Goal: Information Seeking & Learning: Learn about a topic

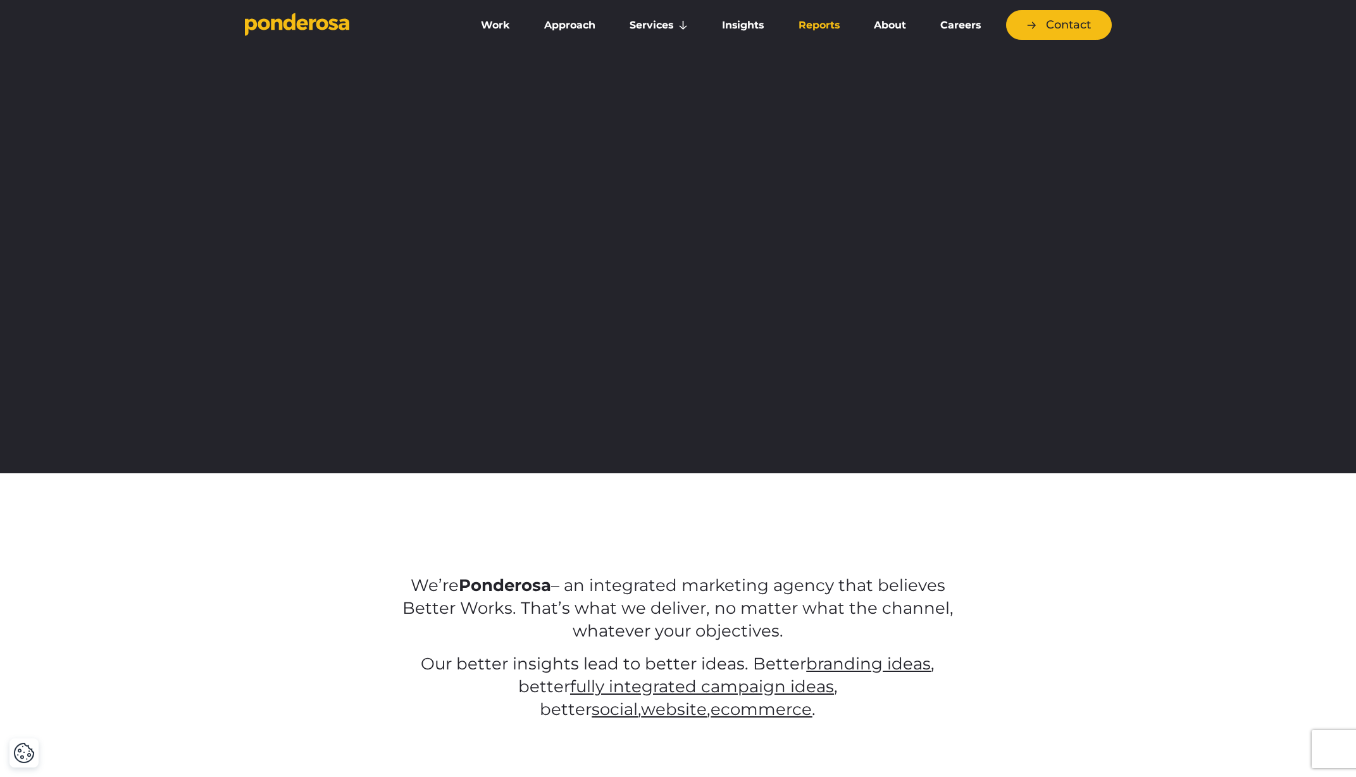
click at [821, 32] on link "Reports" at bounding box center [819, 25] width 70 height 27
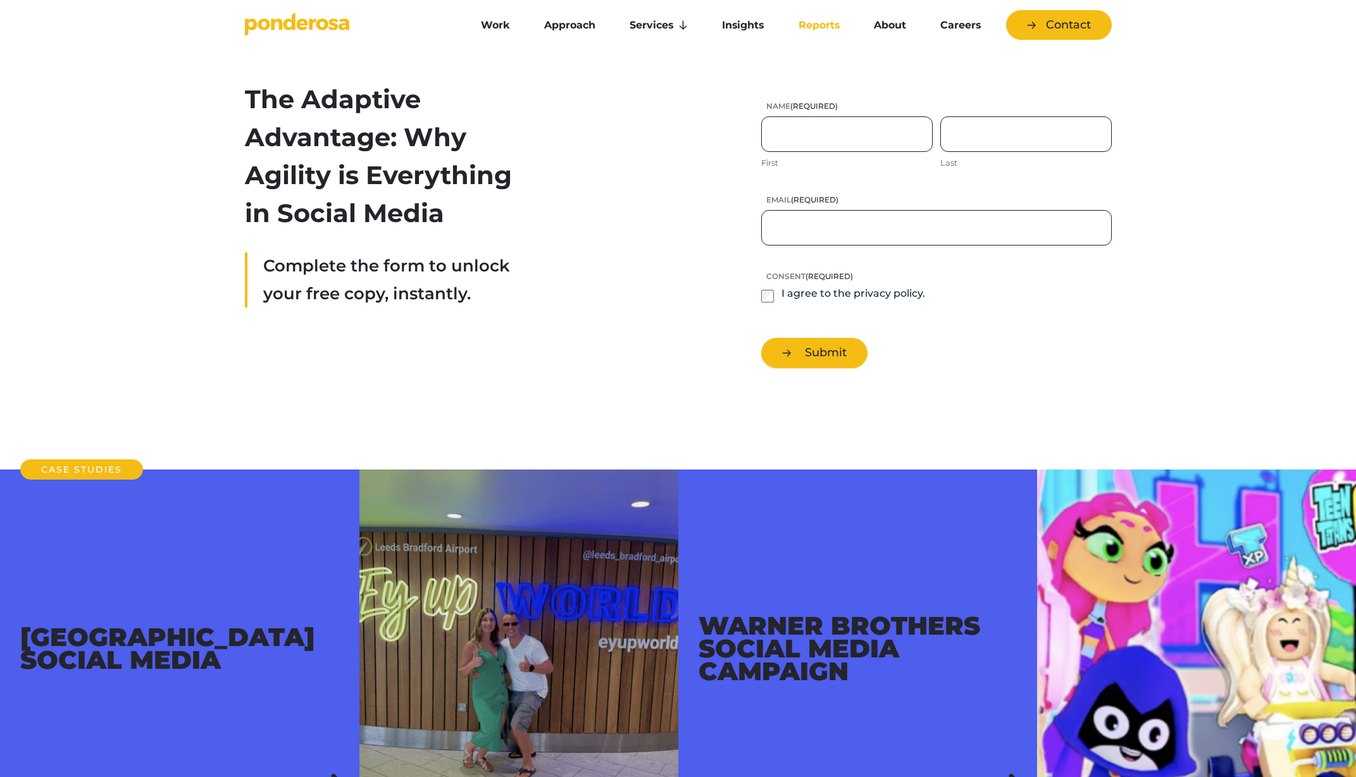
click at [320, 23] on icon "Go to homepage" at bounding box center [297, 24] width 104 height 23
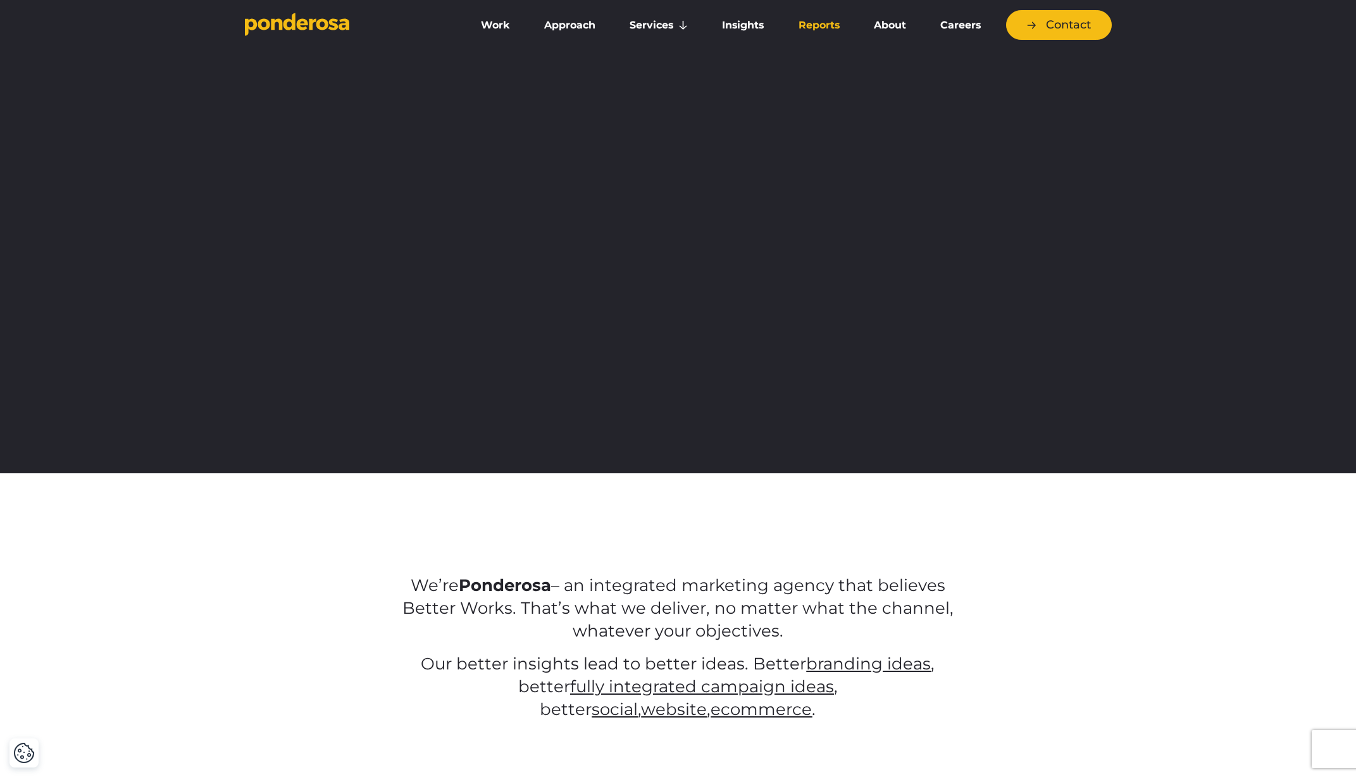
click at [823, 29] on link "Reports" at bounding box center [819, 25] width 70 height 27
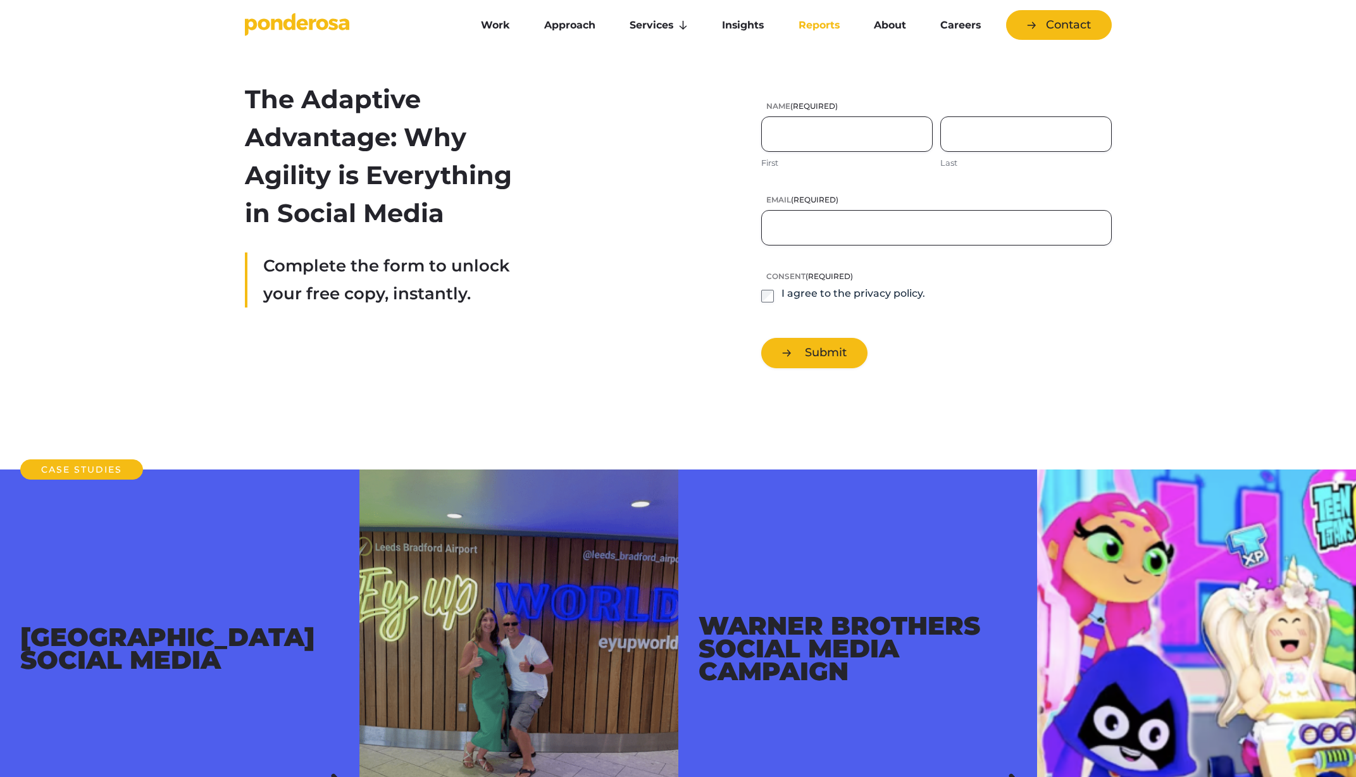
click at [312, 33] on icon "Go to homepage" at bounding box center [297, 24] width 104 height 23
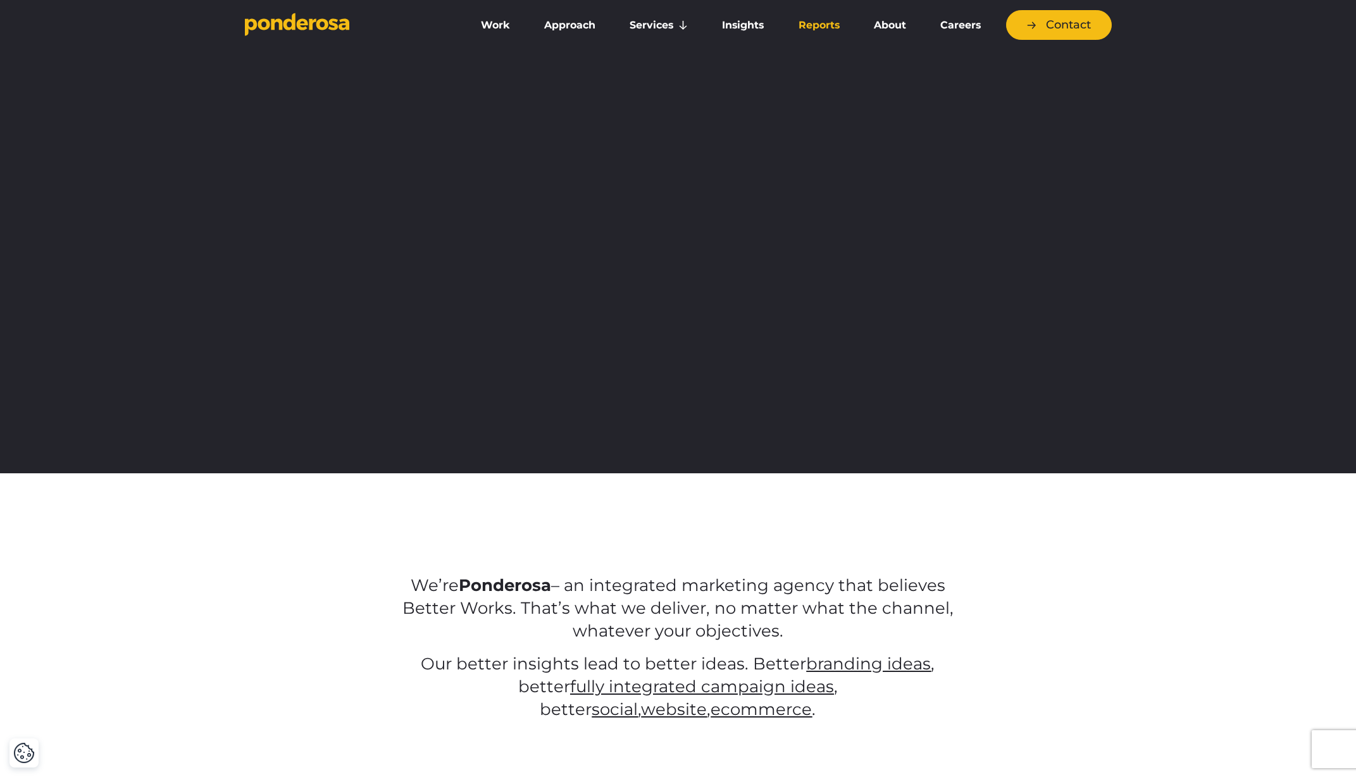
click at [840, 23] on link "Reports" at bounding box center [819, 25] width 70 height 27
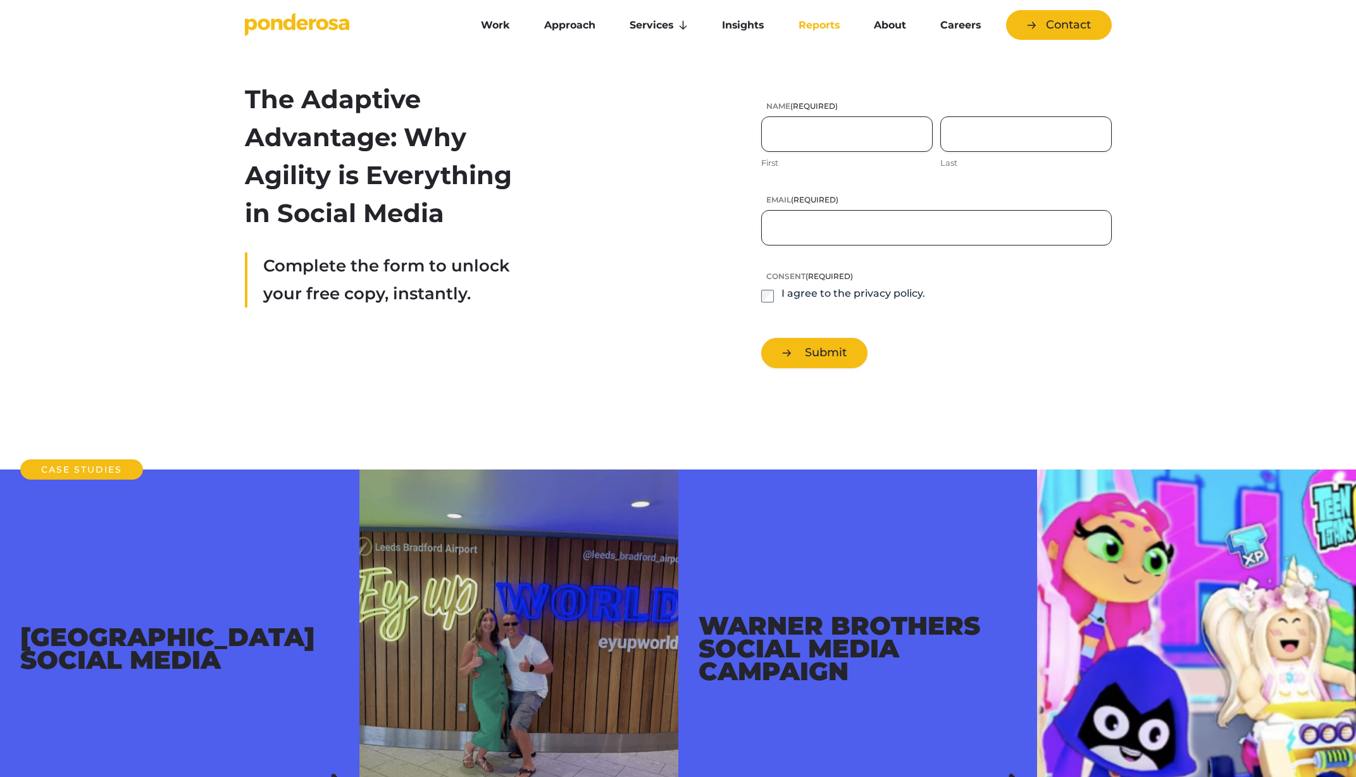
click at [280, 25] on icon "Go to homepage" at bounding box center [276, 23] width 11 height 11
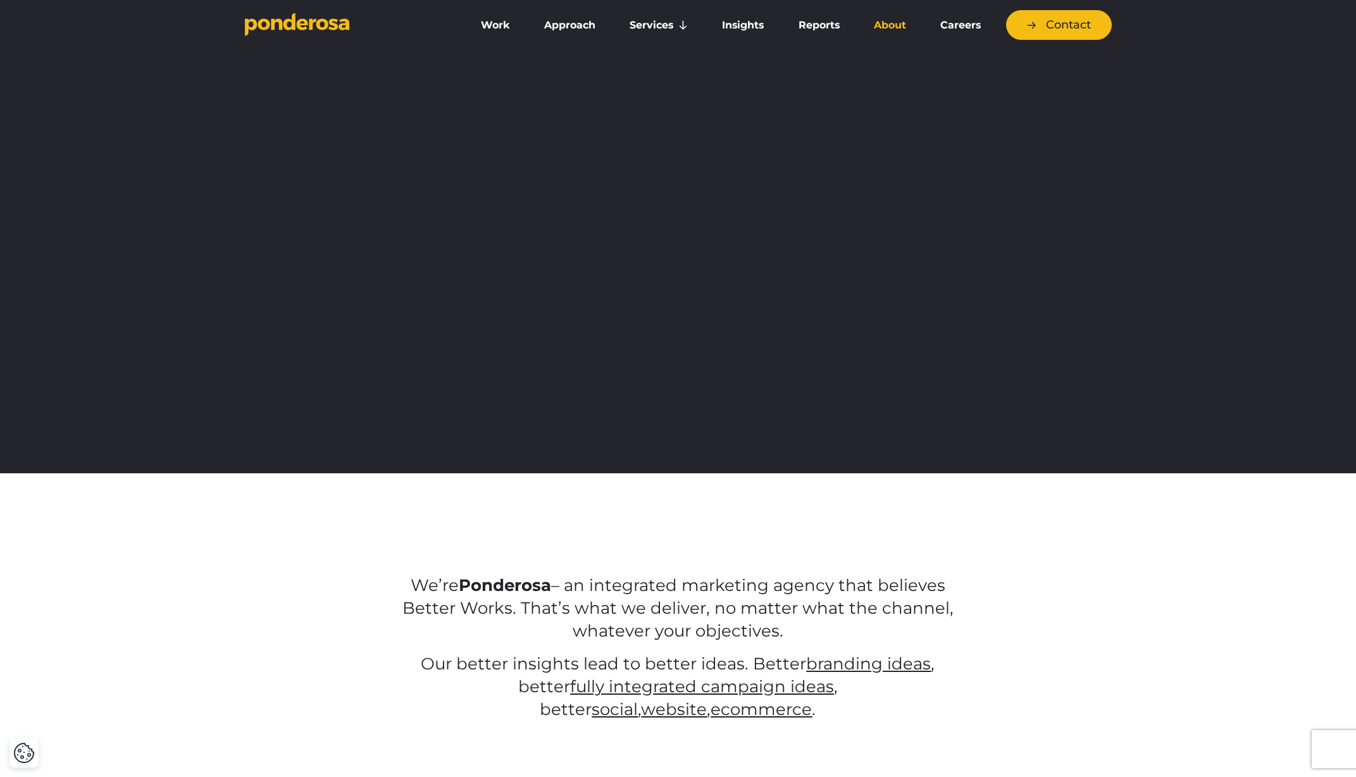
click at [895, 27] on link "About" at bounding box center [889, 25] width 61 height 27
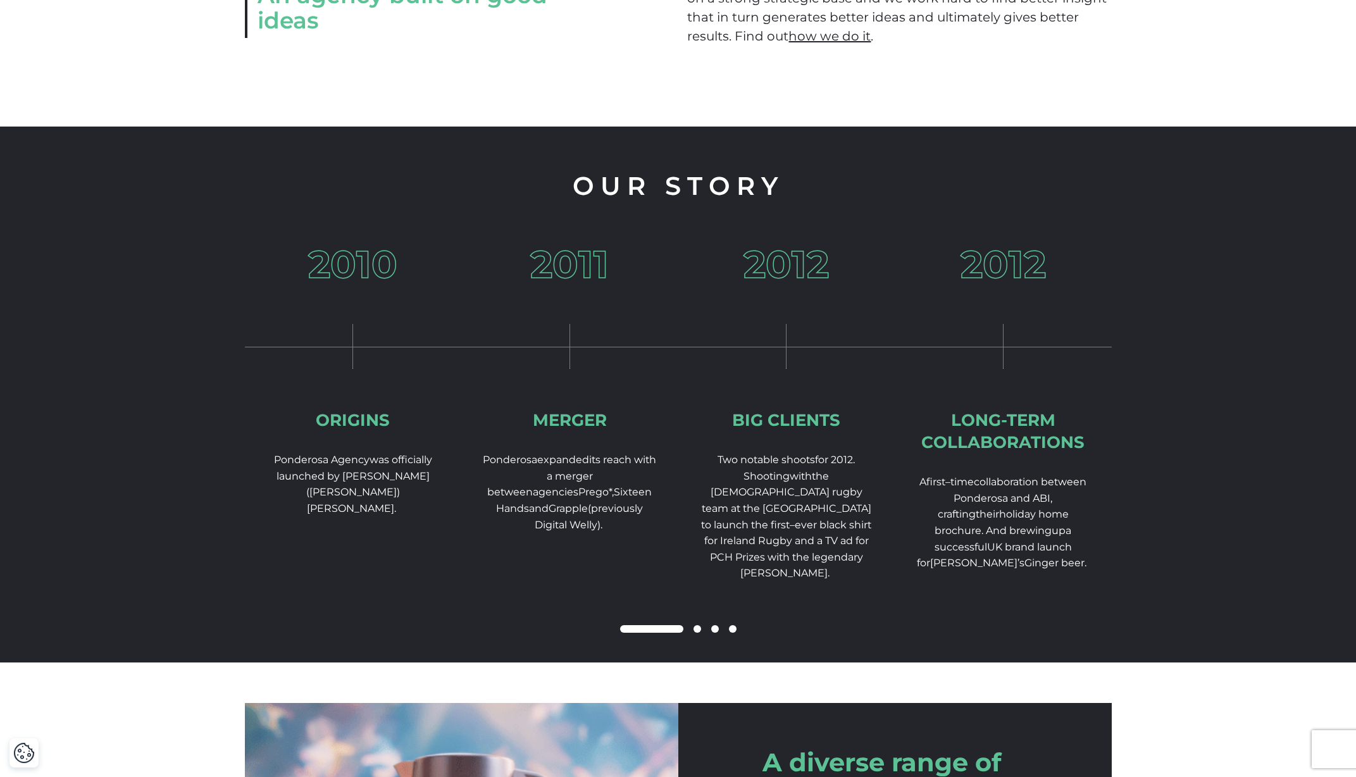
scroll to position [1729, 0]
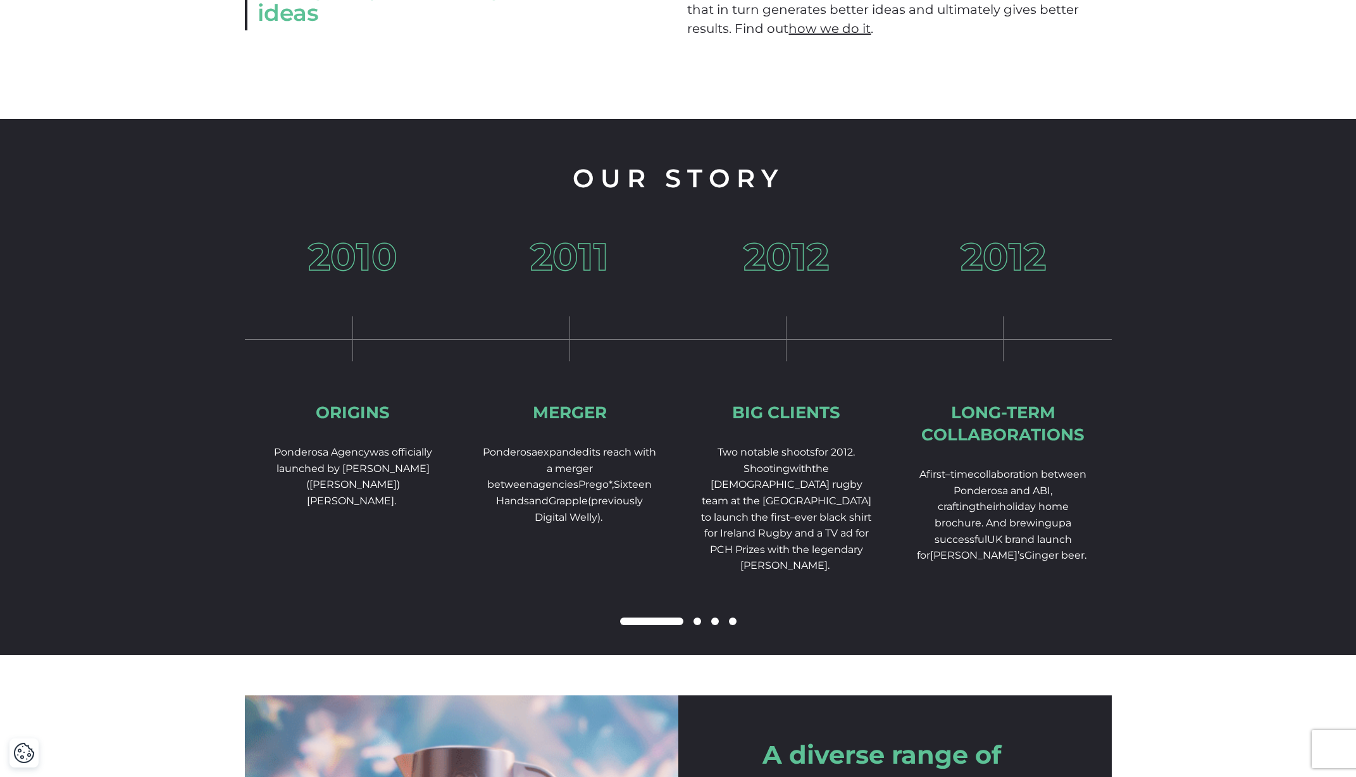
click at [733, 625] on span at bounding box center [733, 622] width 8 height 8
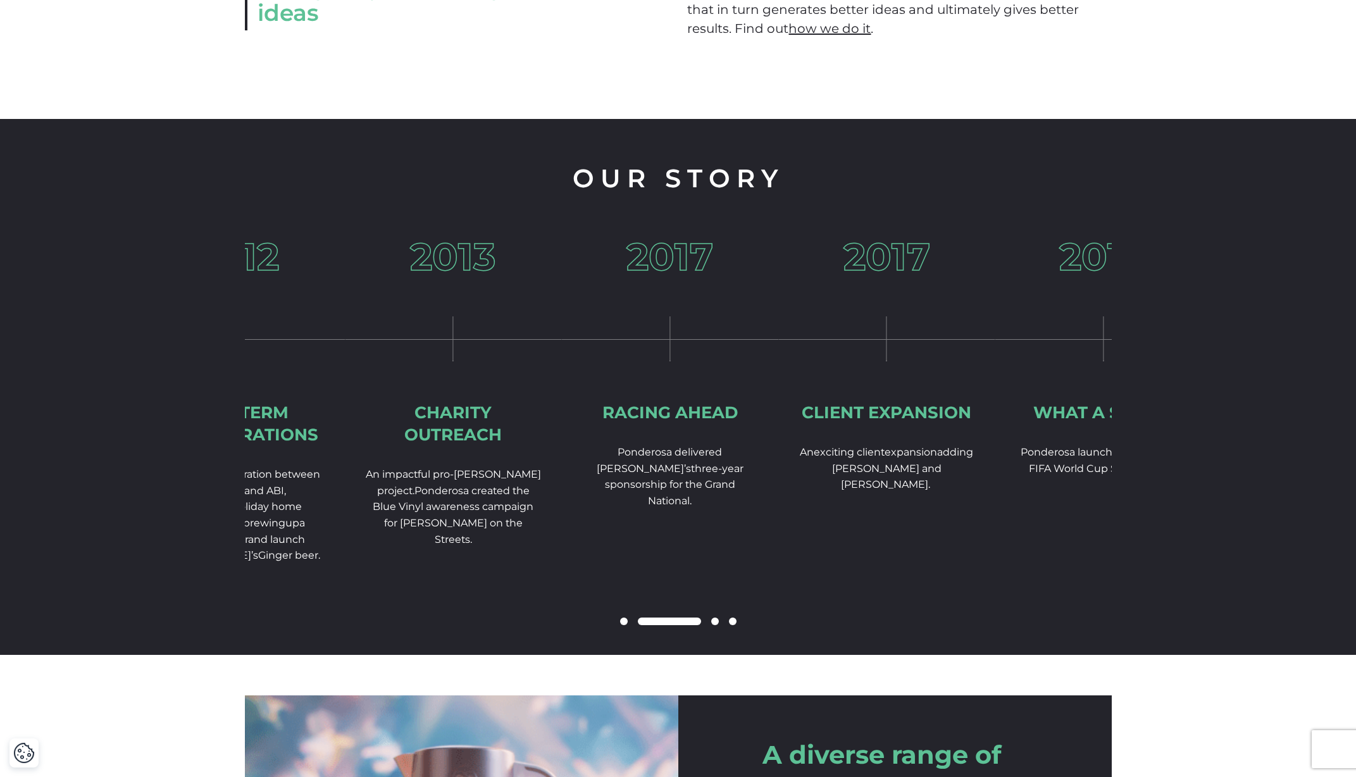
click at [778, 446] on div "2017 Racing ahead Ponderosa deliver ed Crabbie’s three-year sponsorship for the…" at bounding box center [669, 414] width 217 height 352
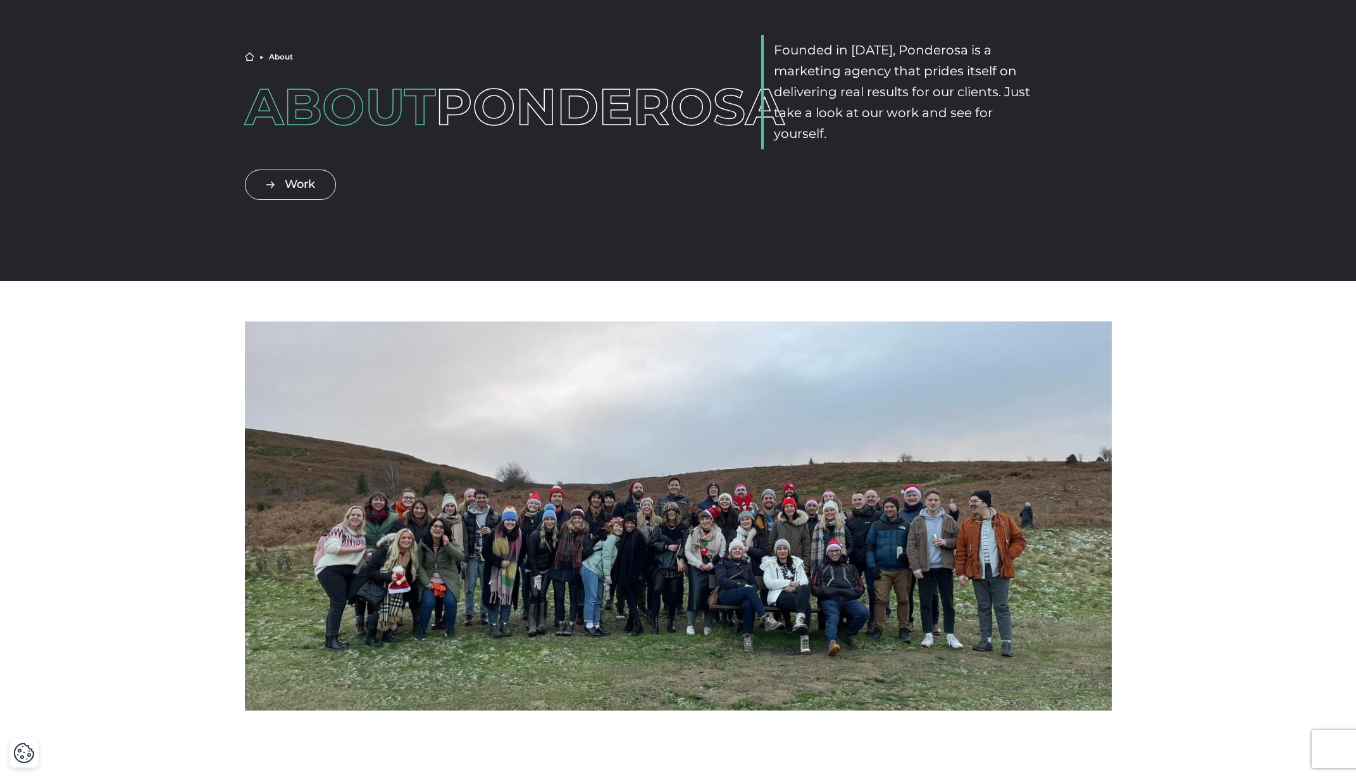
scroll to position [0, 0]
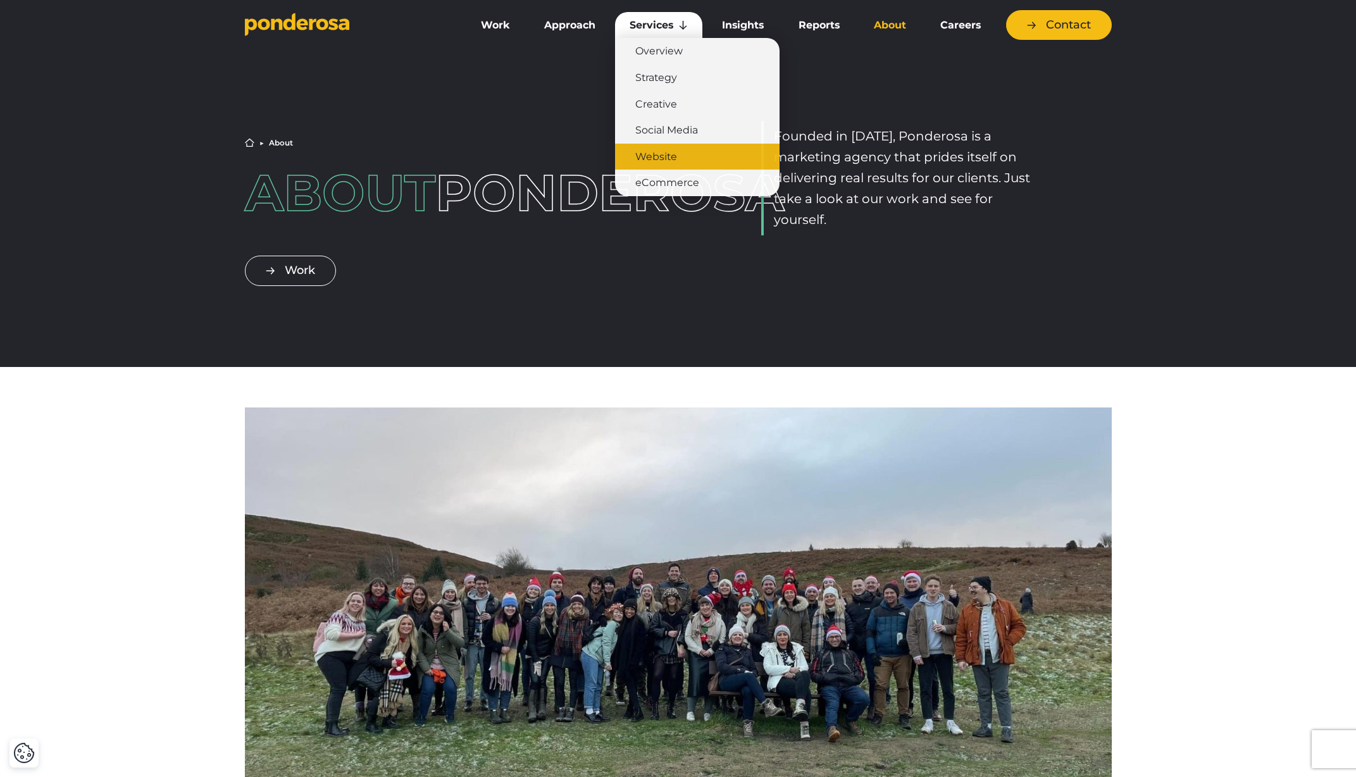
click at [654, 158] on link "Website" at bounding box center [697, 157] width 165 height 27
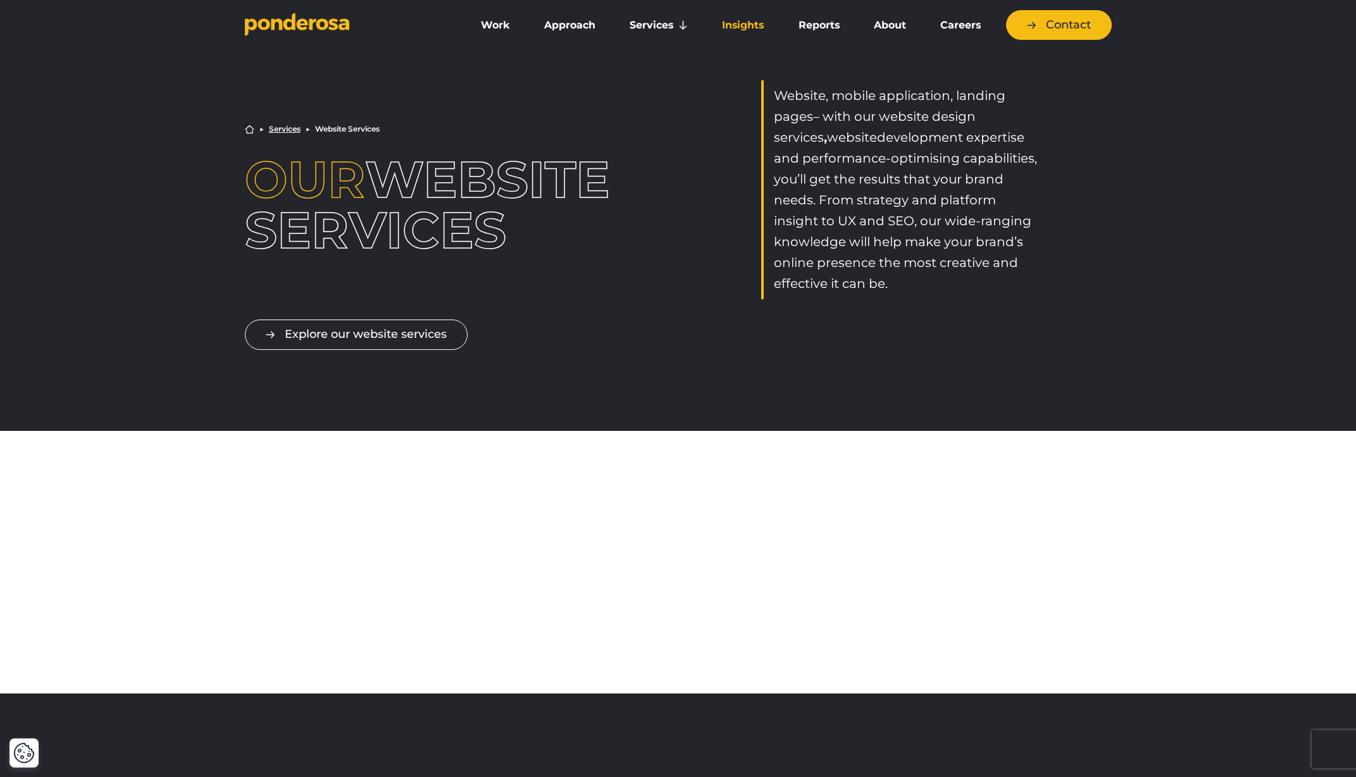
click at [741, 26] on link "Insights" at bounding box center [742, 25] width 71 height 27
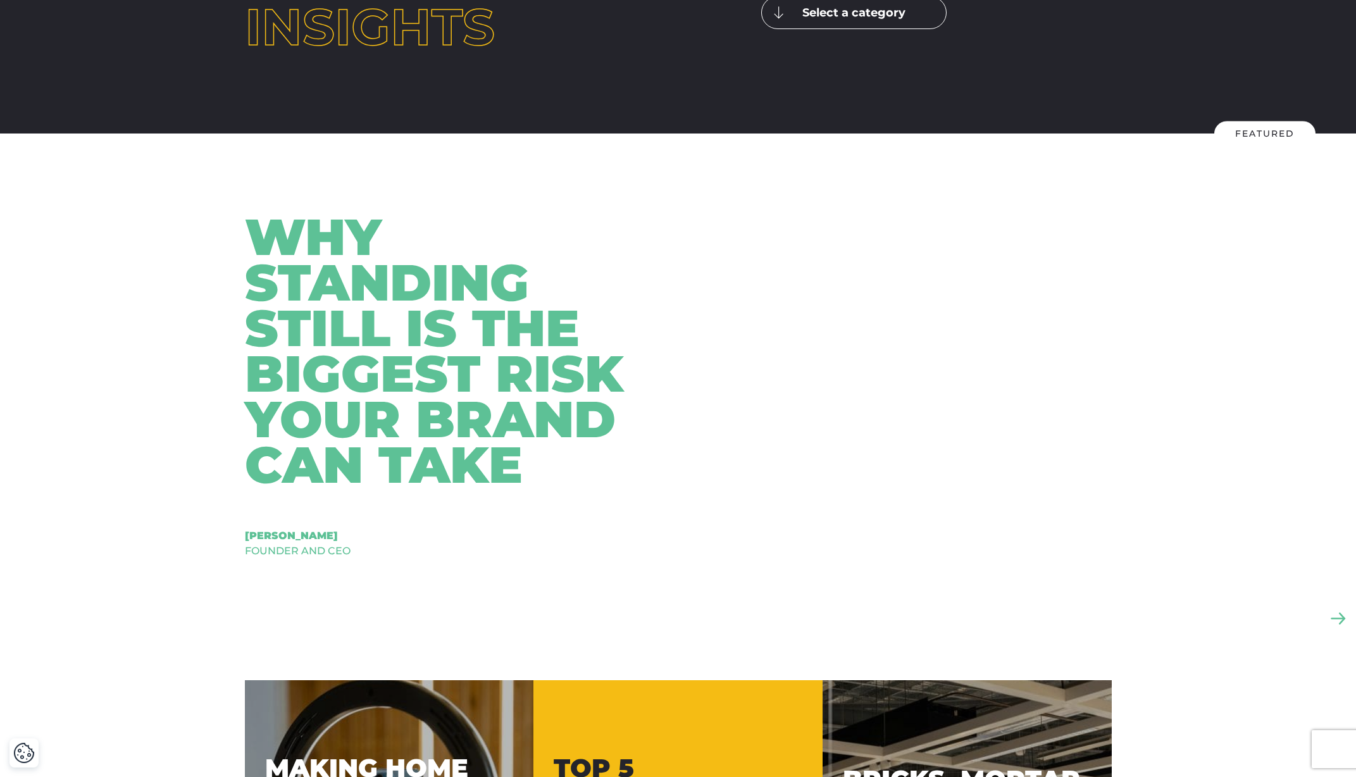
scroll to position [239, 0]
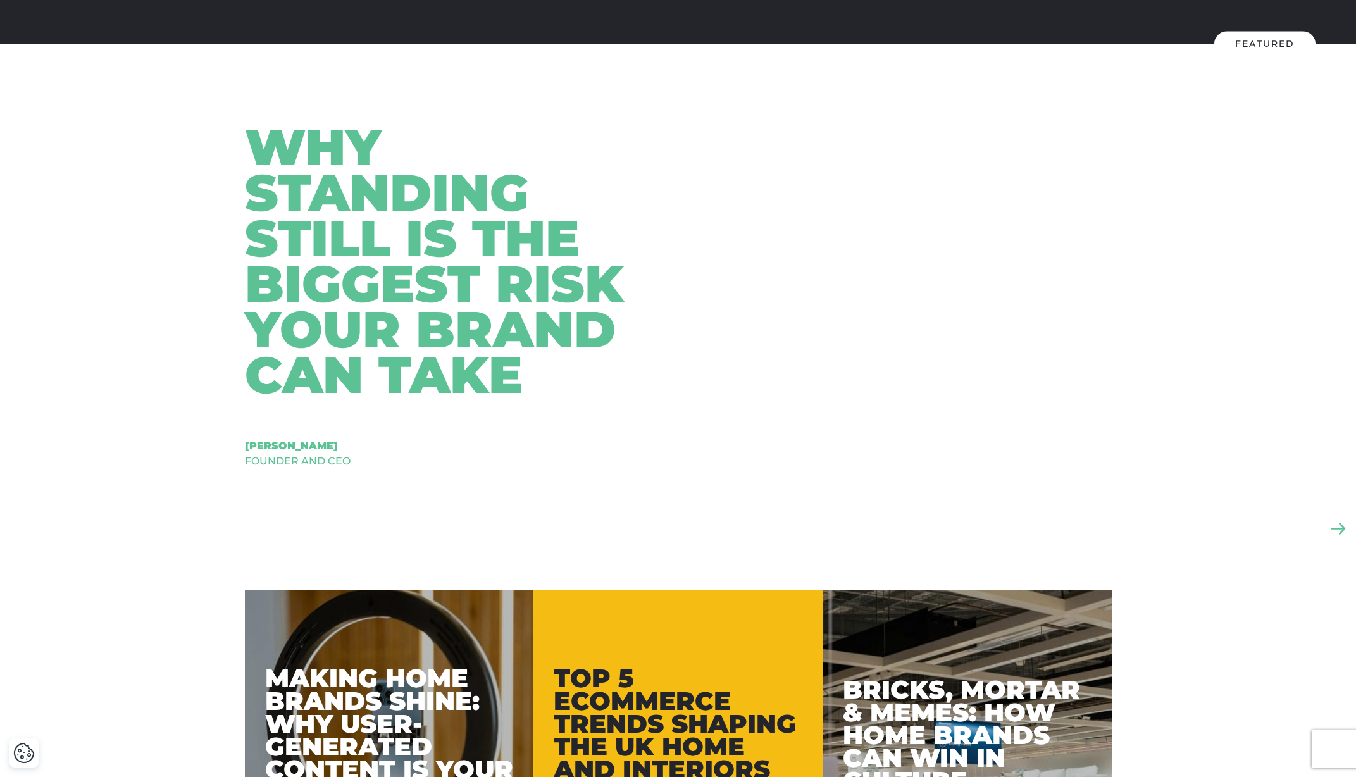
click at [371, 216] on div "Why Standing Still Is The Biggest Risk Your Brand Can Take" at bounding box center [457, 261] width 424 height 273
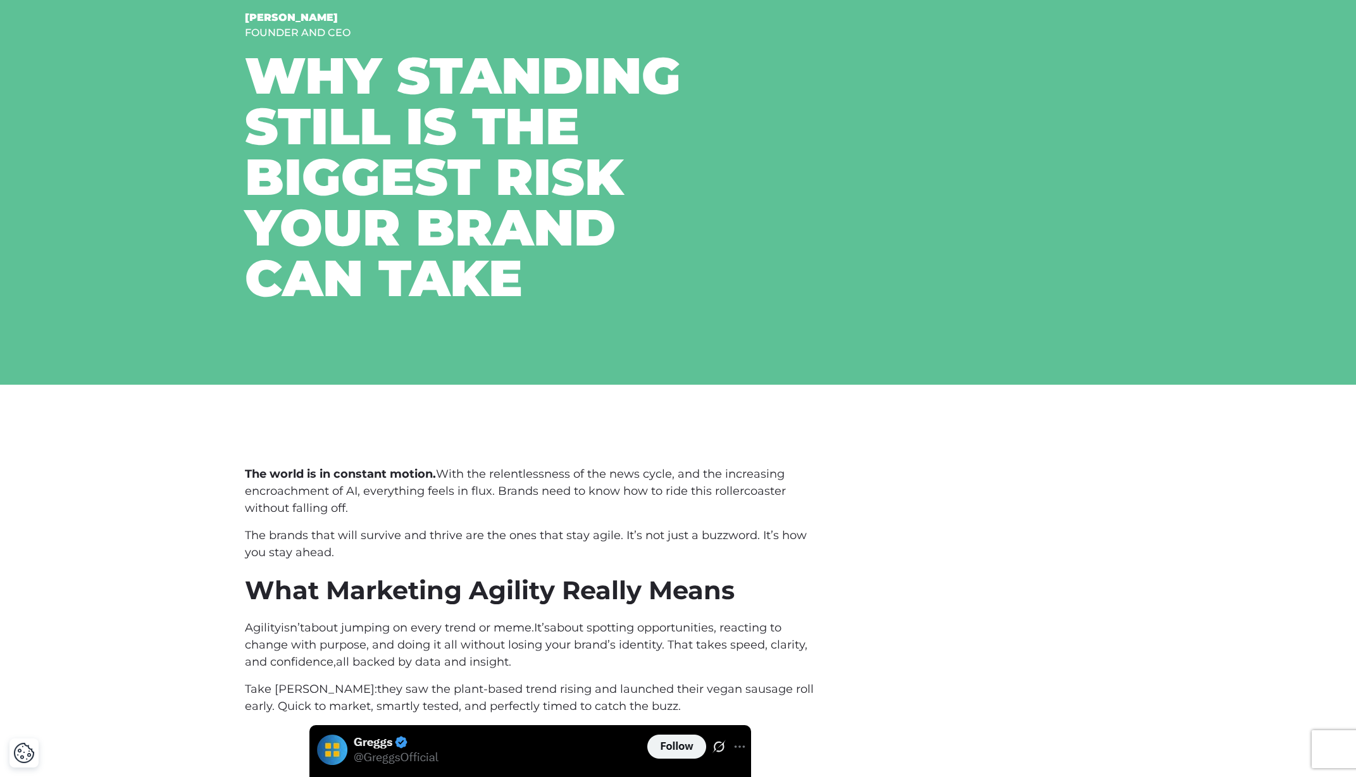
scroll to position [204, 0]
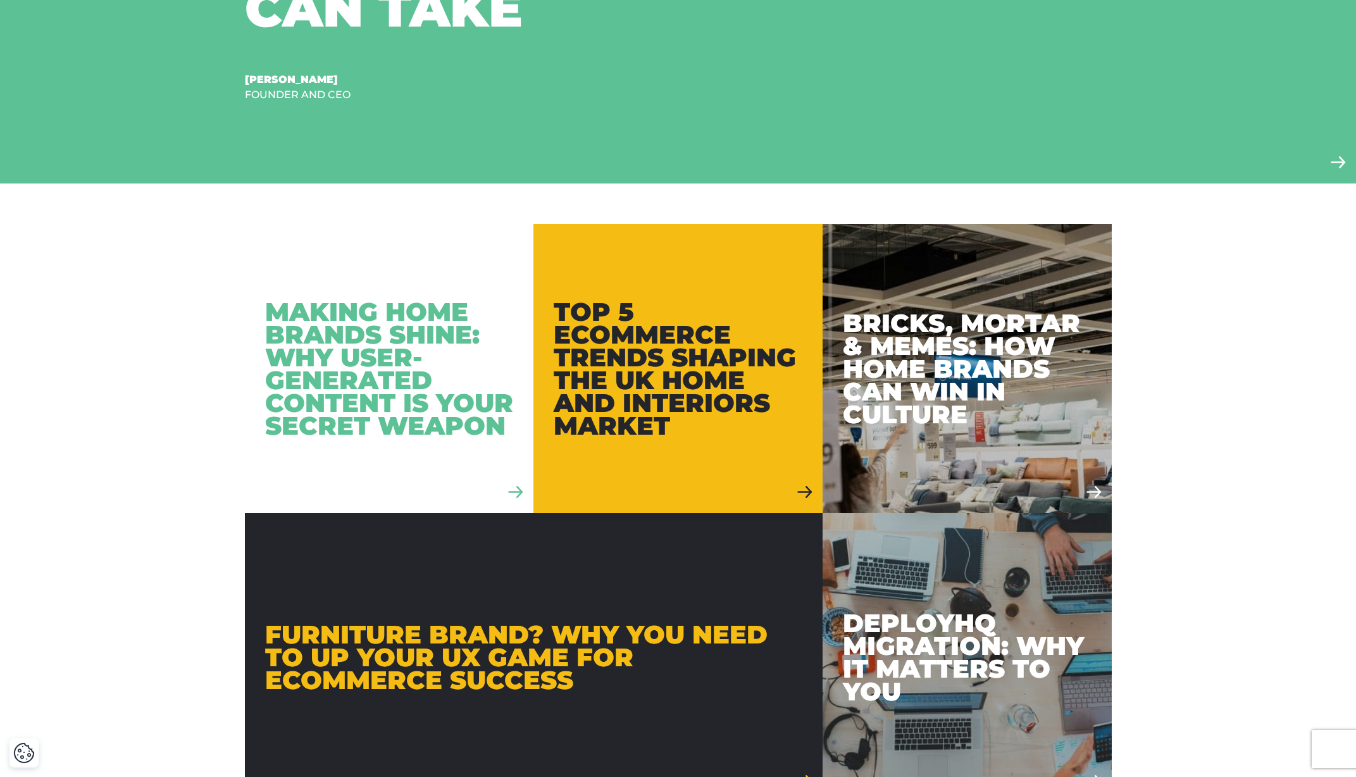
scroll to position [720, 0]
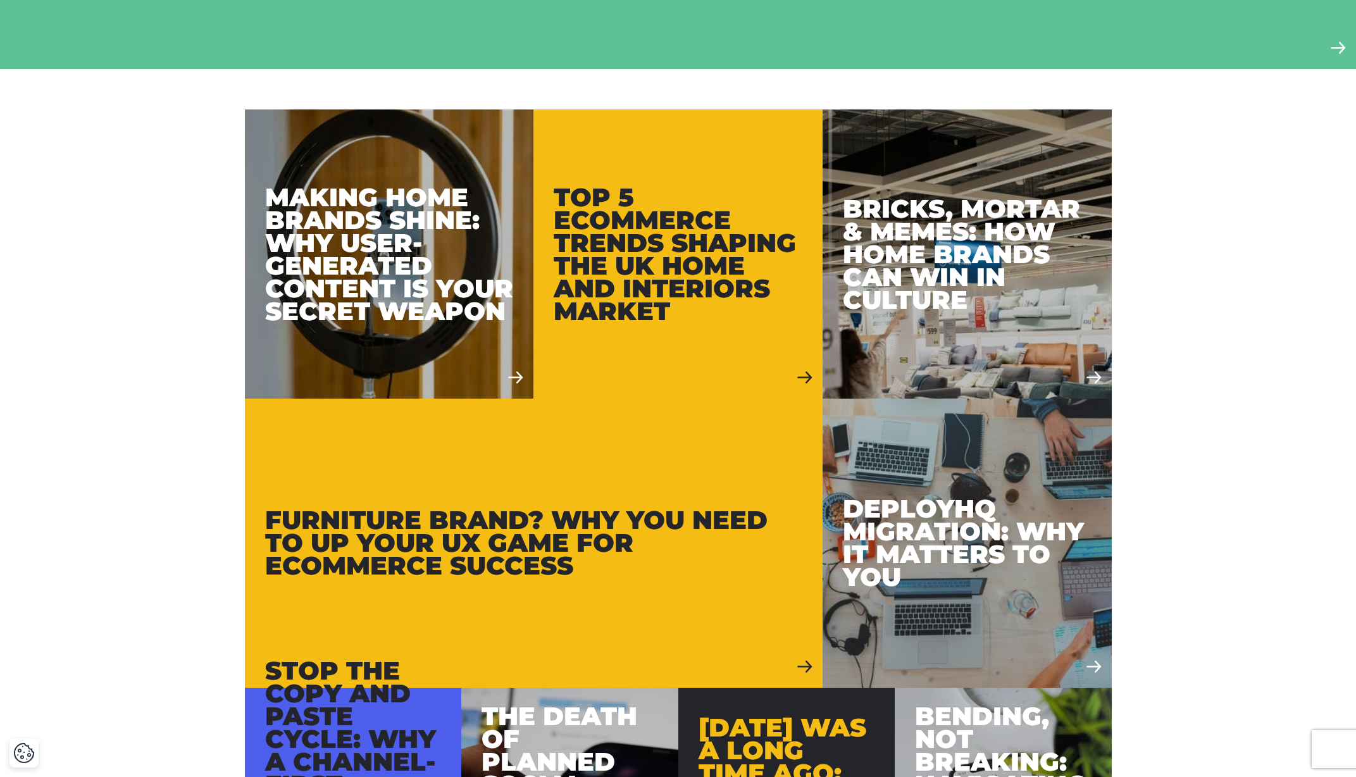
click at [536, 528] on div "Furniture Brand? Why you need to up your UX game for eCommerce success" at bounding box center [533, 543] width 537 height 68
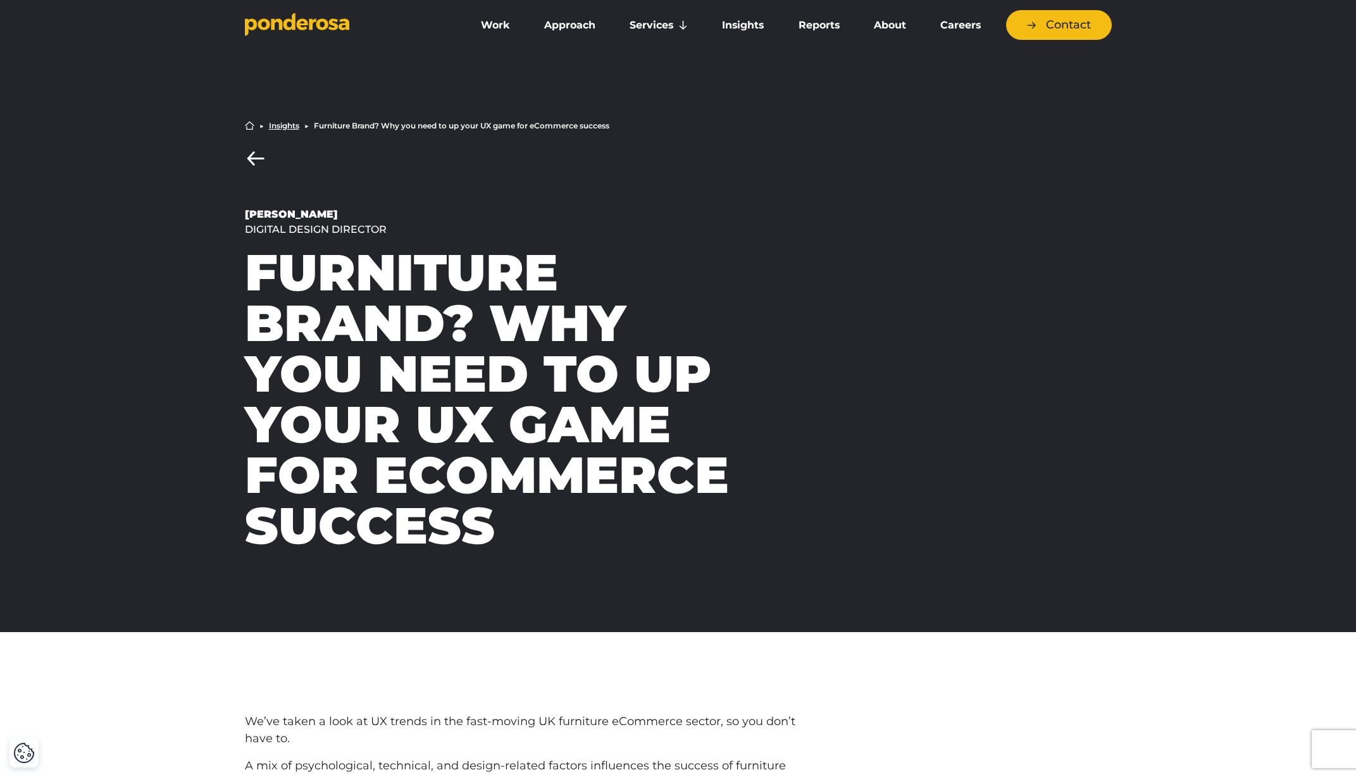
click at [270, 125] on link "Insights" at bounding box center [284, 126] width 30 height 8
